Goal: Task Accomplishment & Management: Complete application form

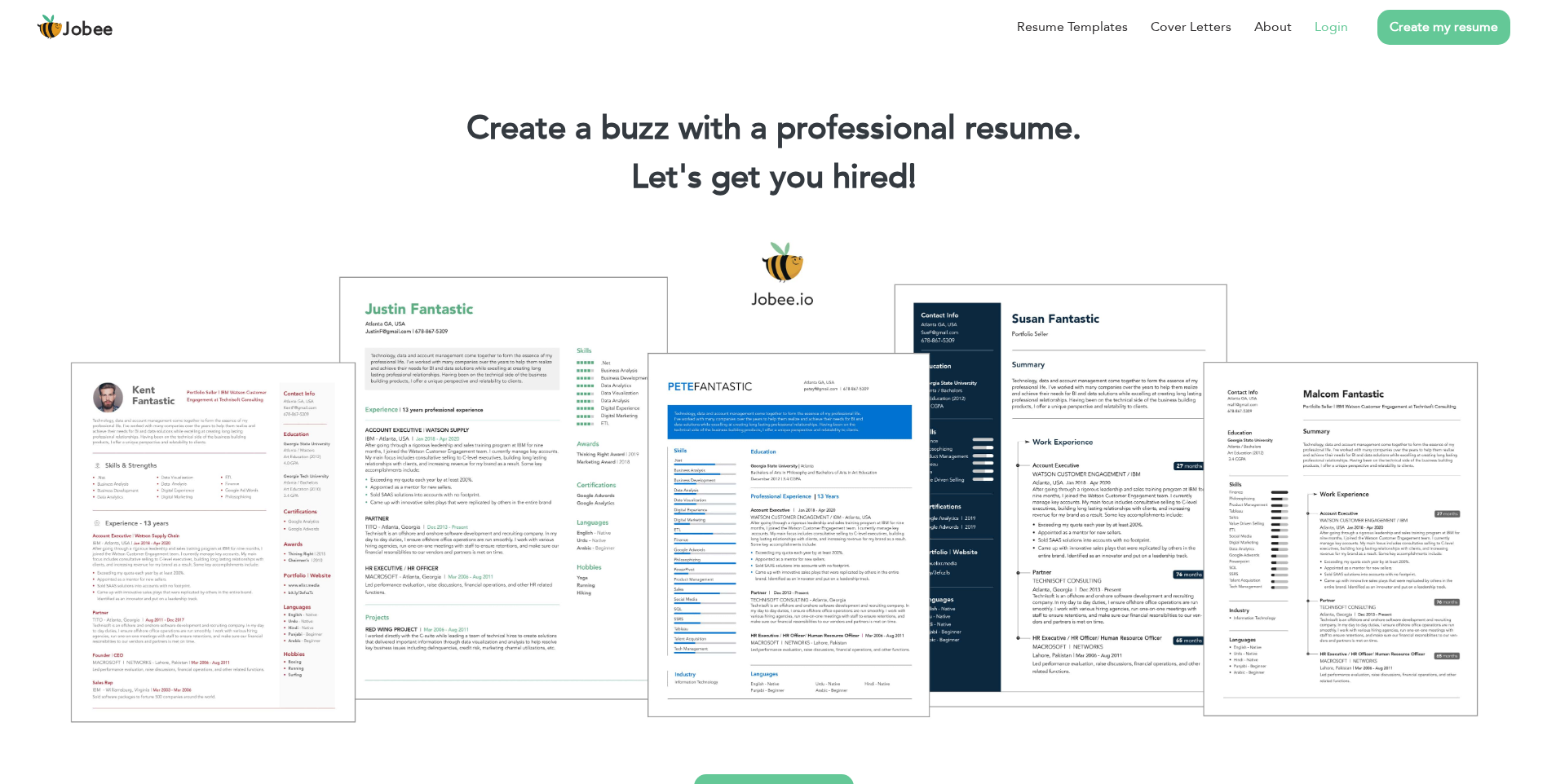
click at [1331, 29] on link "Login" at bounding box center [1331, 27] width 33 height 20
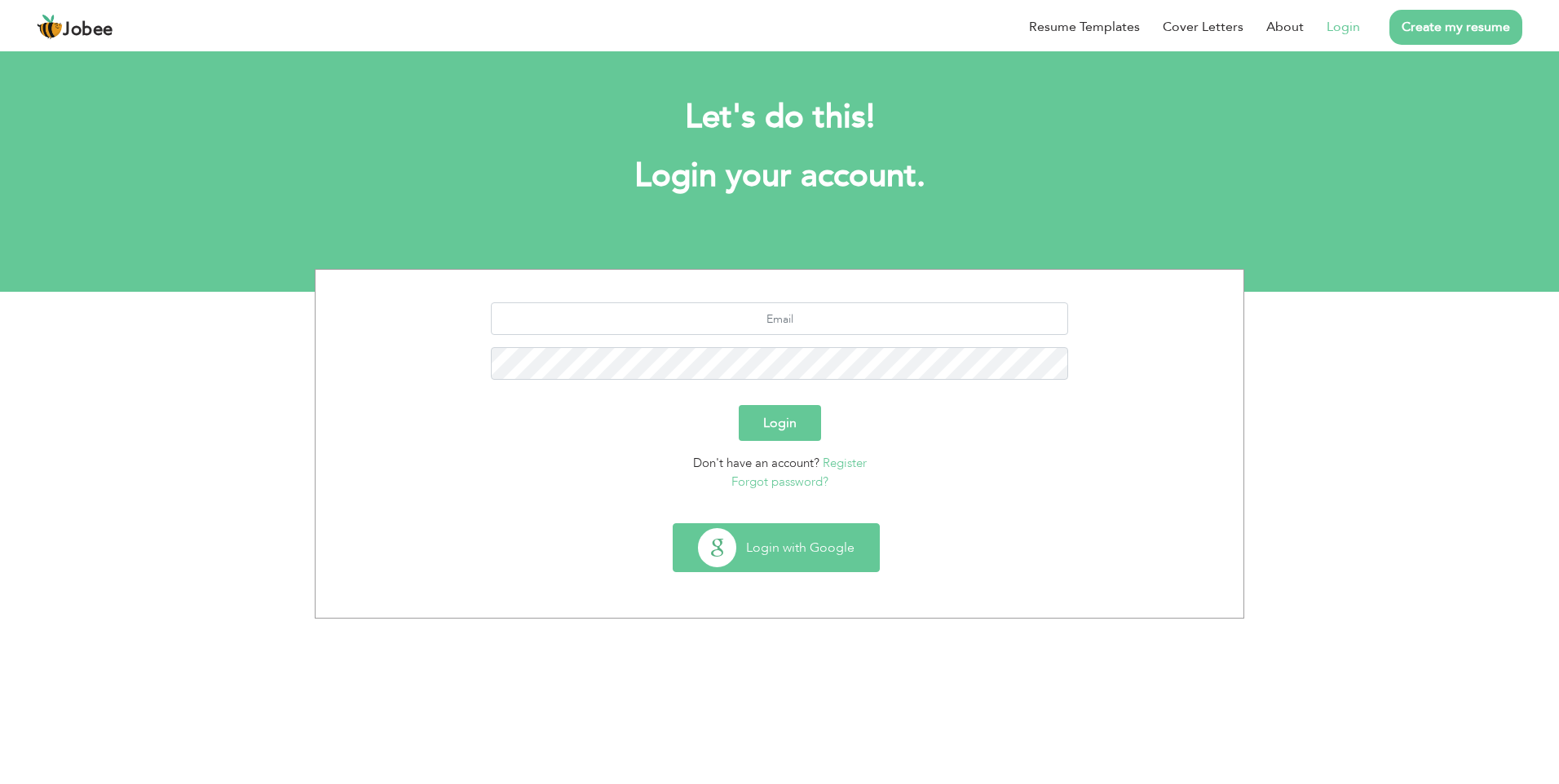
click at [755, 535] on button "Login with Google" at bounding box center [776, 547] width 205 height 47
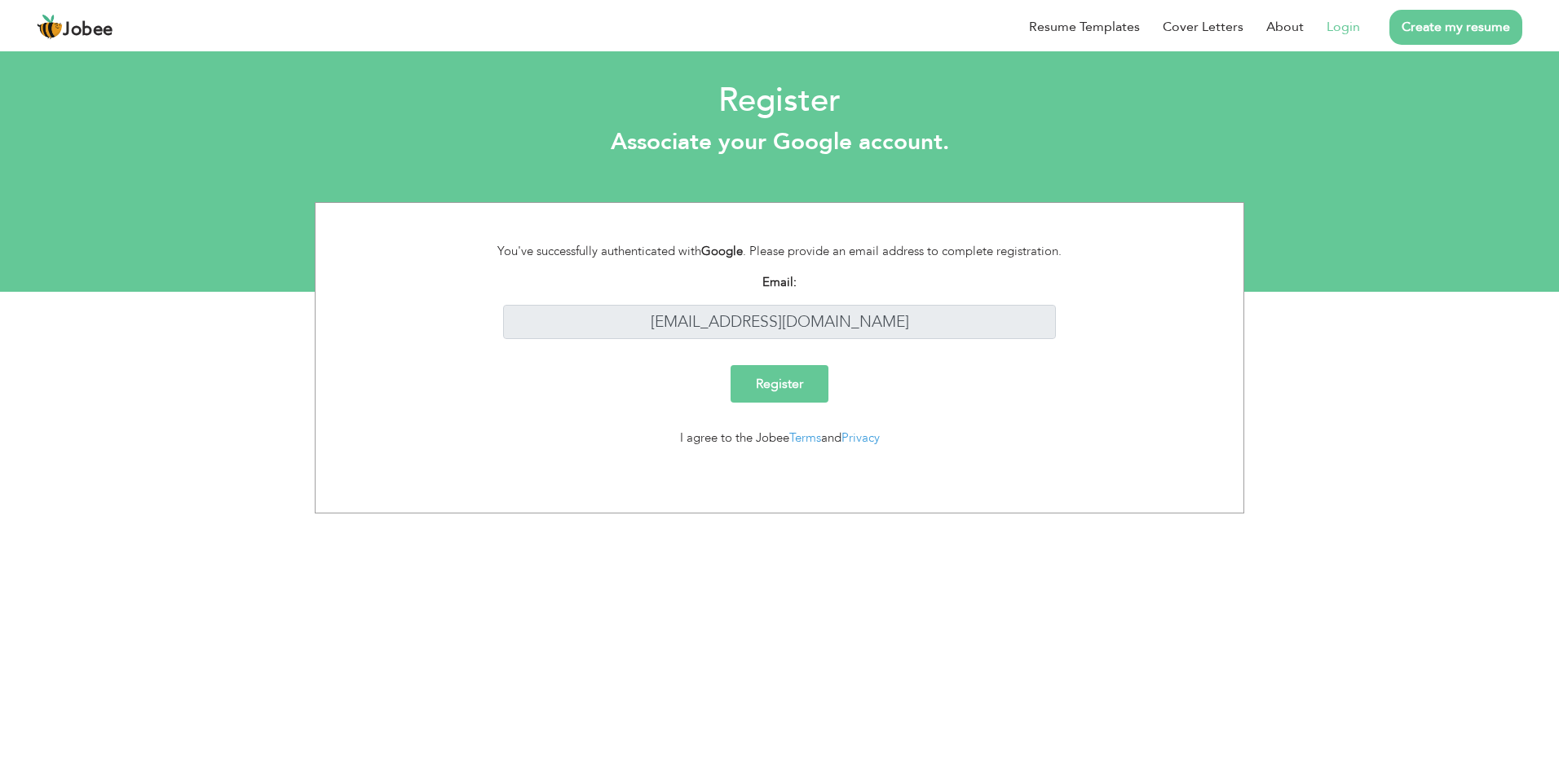
click at [773, 386] on input "Register" at bounding box center [780, 383] width 98 height 37
